Goal: Check status: Check status

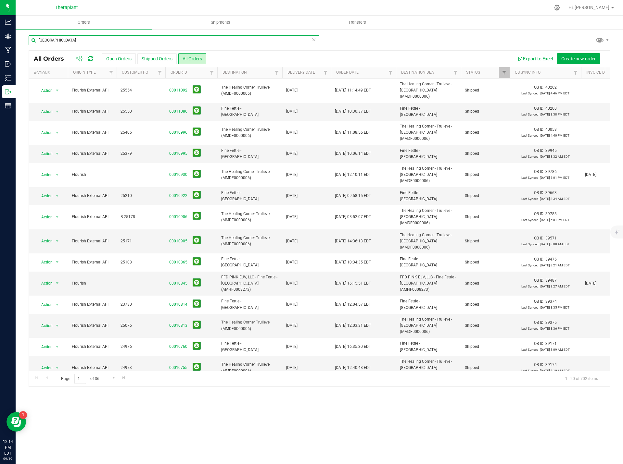
click at [316, 38] on input "[GEOGRAPHIC_DATA]" at bounding box center [174, 40] width 291 height 10
click at [311, 40] on icon at bounding box center [313, 39] width 5 height 8
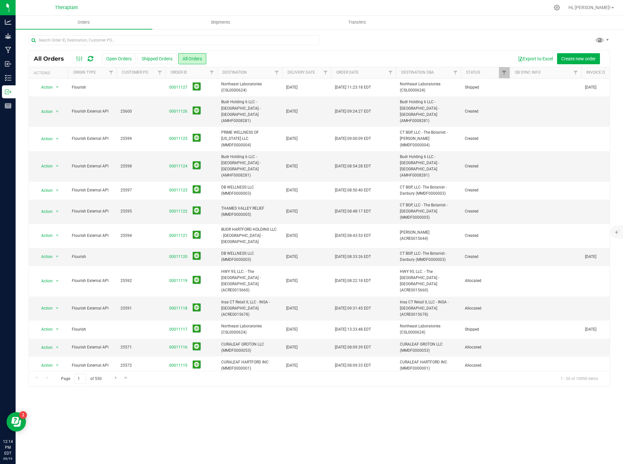
click at [93, 60] on icon at bounding box center [91, 59] width 6 height 6
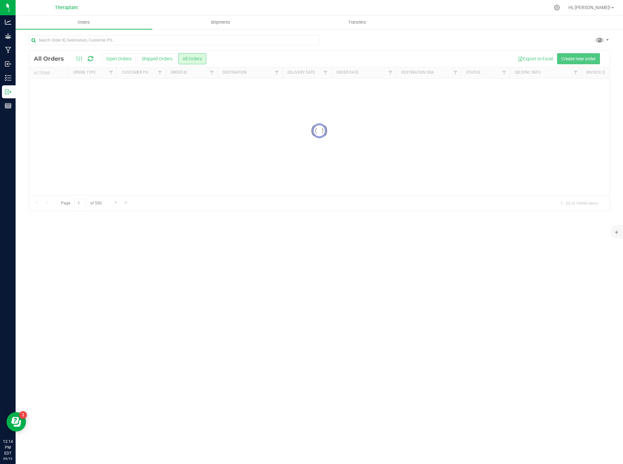
click at [118, 58] on div at bounding box center [319, 131] width 581 height 160
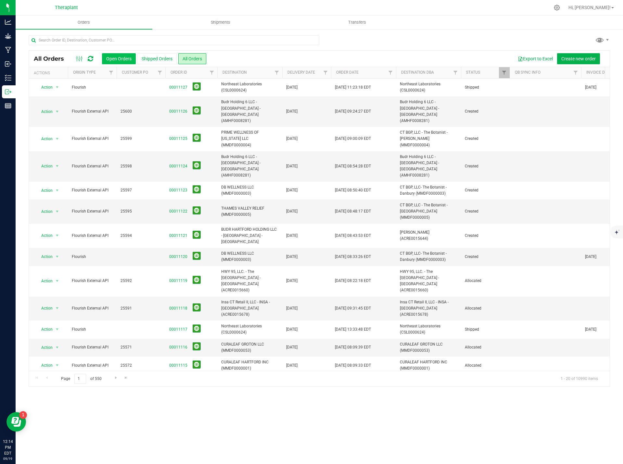
click at [118, 58] on button "Open Orders" at bounding box center [119, 58] width 34 height 11
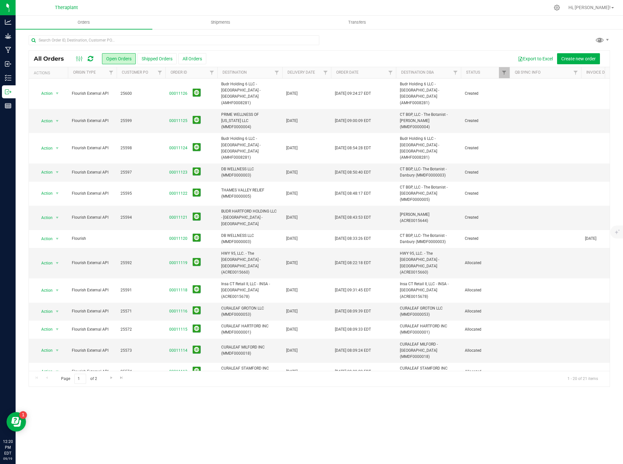
click at [89, 61] on icon at bounding box center [91, 59] width 6 height 6
click at [92, 56] on icon at bounding box center [91, 59] width 6 height 6
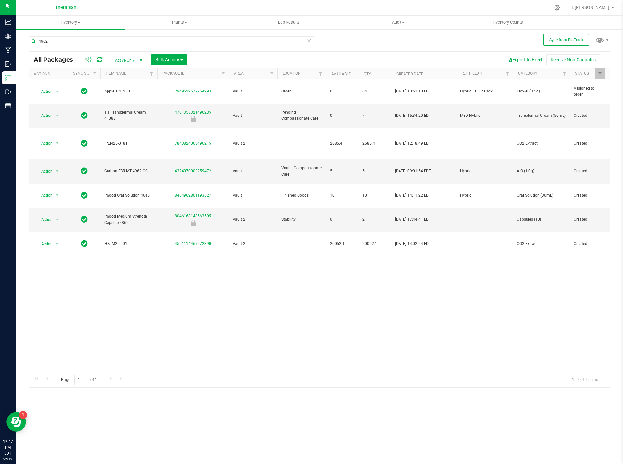
click at [309, 42] on icon at bounding box center [309, 40] width 5 height 8
